Goal: Task Accomplishment & Management: Use online tool/utility

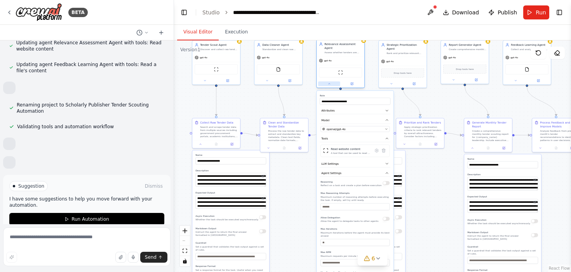
click at [328, 84] on icon at bounding box center [329, 83] width 3 height 3
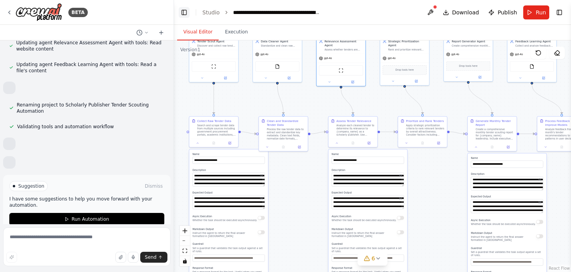
click at [186, 10] on button "Toggle Left Sidebar" at bounding box center [184, 12] width 11 height 11
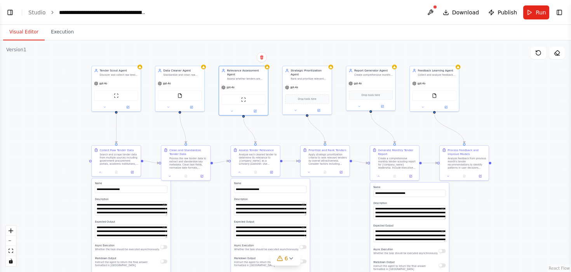
drag, startPoint x: 132, startPoint y: 185, endPoint x: 209, endPoint y: 214, distance: 81.9
click at [209, 214] on div ".deletable-edge-delete-btn { width: 20px; height: 20px; border: 0px solid #ffff…" at bounding box center [285, 156] width 571 height 232
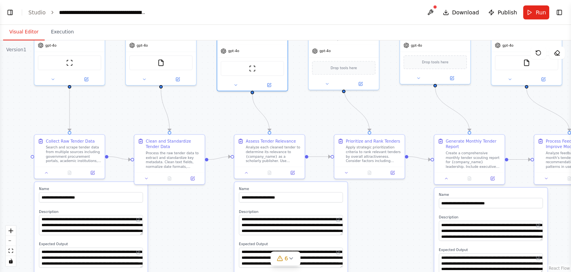
drag, startPoint x: 209, startPoint y: 214, endPoint x: 203, endPoint y: 234, distance: 20.0
click at [203, 234] on div ".deletable-edge-delete-btn { width: 20px; height: 20px; border: 0px solid #ffff…" at bounding box center [285, 156] width 571 height 232
click at [148, 180] on button at bounding box center [146, 177] width 19 height 7
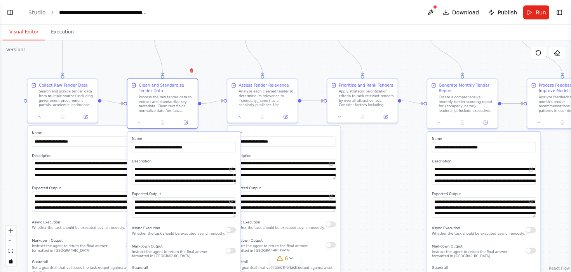
drag, startPoint x: 220, startPoint y: 125, endPoint x: 213, endPoint y: 69, distance: 56.4
click at [213, 69] on div ".deletable-edge-delete-btn { width: 20px; height: 20px; border: 0px solid #ffff…" at bounding box center [285, 156] width 571 height 232
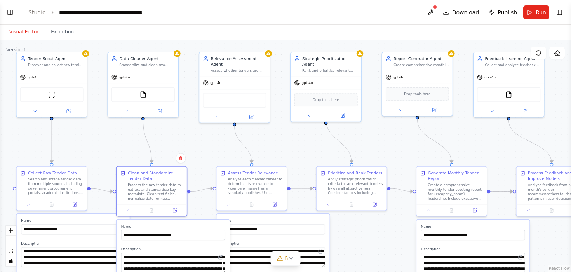
drag, startPoint x: 216, startPoint y: 58, endPoint x: 205, endPoint y: 145, distance: 88.5
click at [205, 145] on div ".deletable-edge-delete-btn { width: 20px; height: 20px; border: 0px solid #ffff…" at bounding box center [285, 156] width 571 height 232
click at [434, 12] on button at bounding box center [430, 12] width 12 height 14
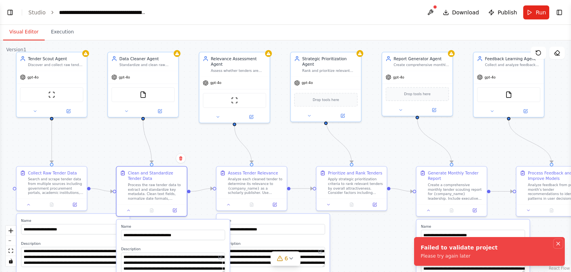
click at [560, 242] on icon "Notifications (F8)" at bounding box center [558, 243] width 6 height 6
